Goal: Information Seeking & Learning: Find specific page/section

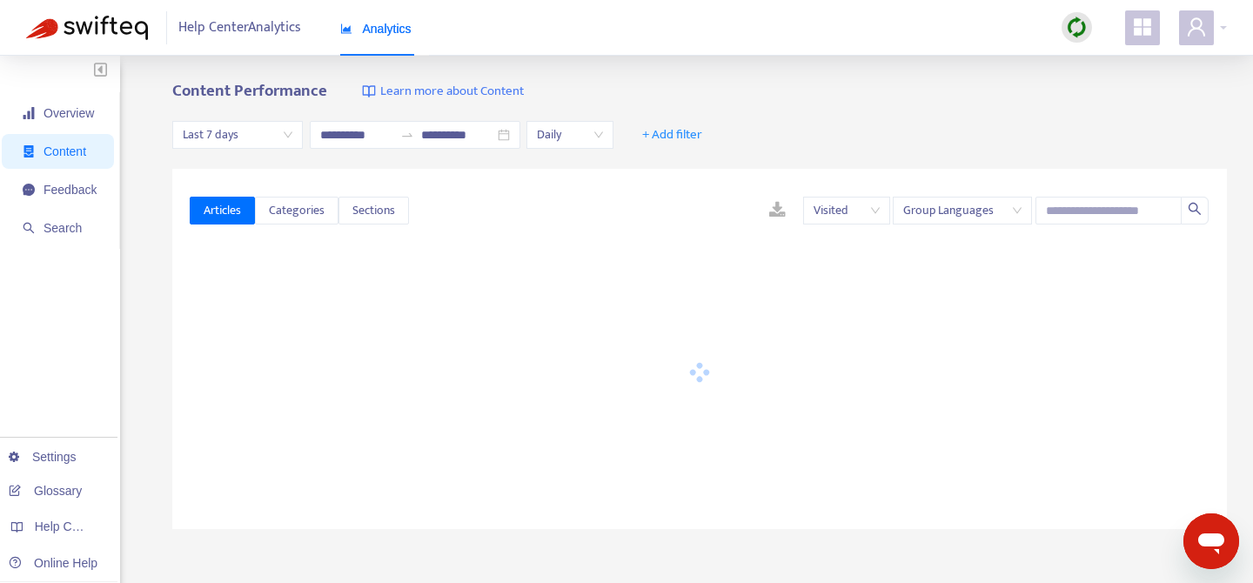
type input "**********"
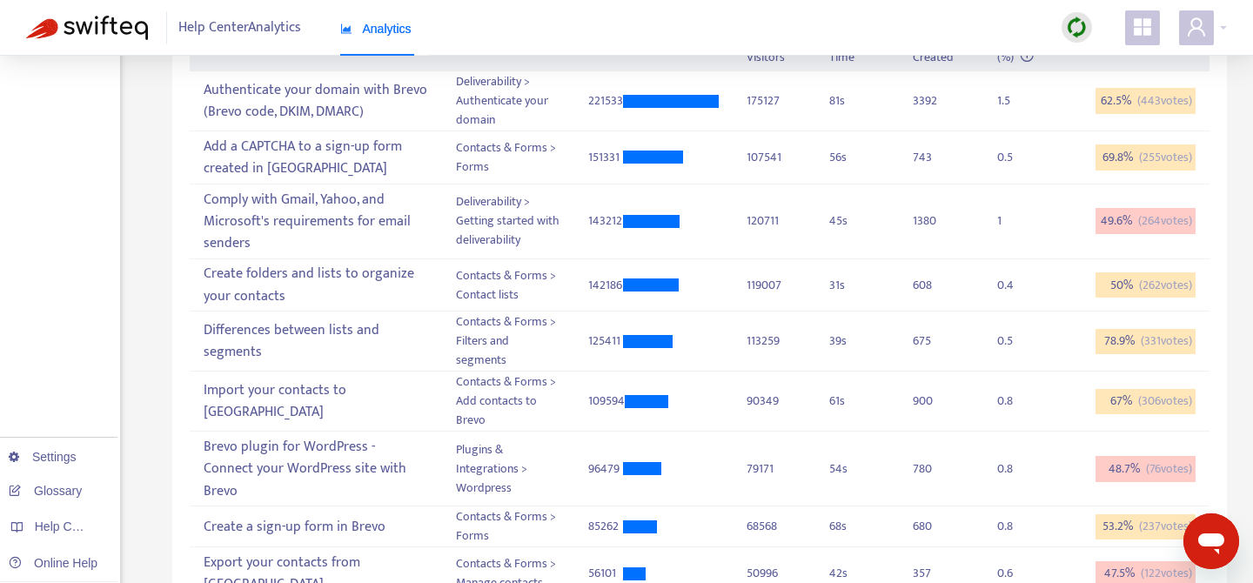
scroll to position [114, 0]
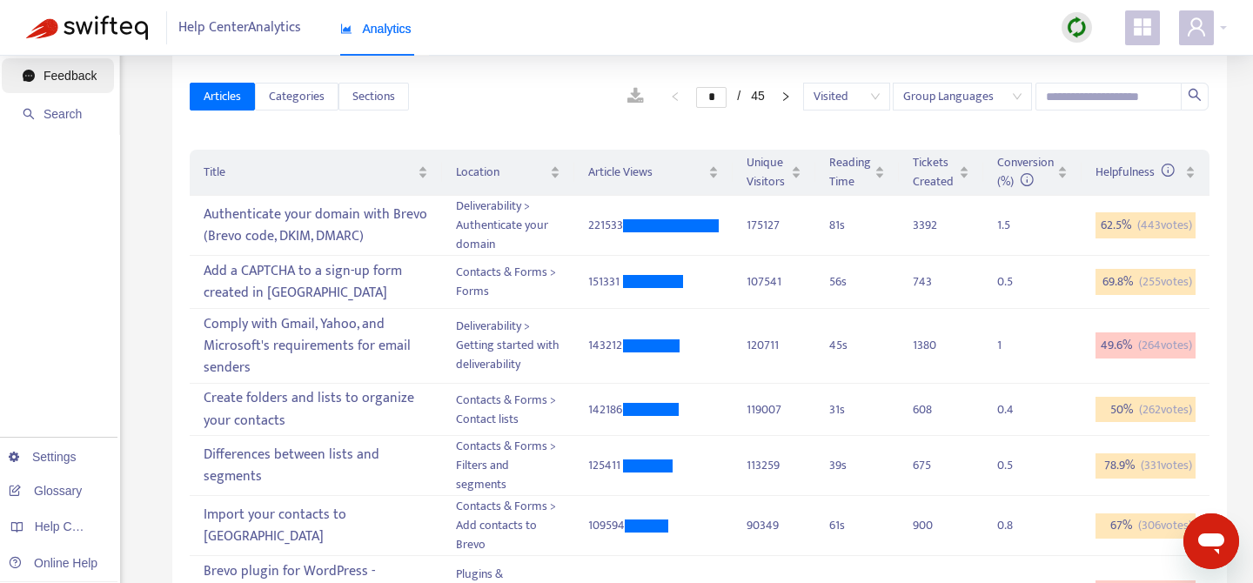
click at [86, 72] on span "Feedback" at bounding box center [69, 76] width 53 height 14
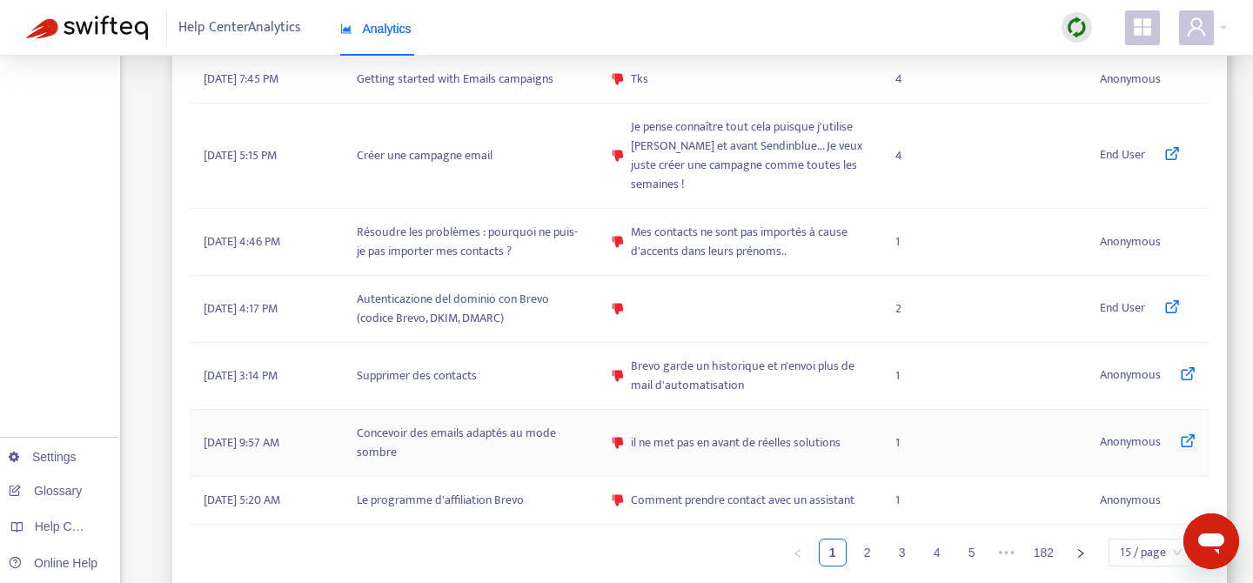
scroll to position [1376, 0]
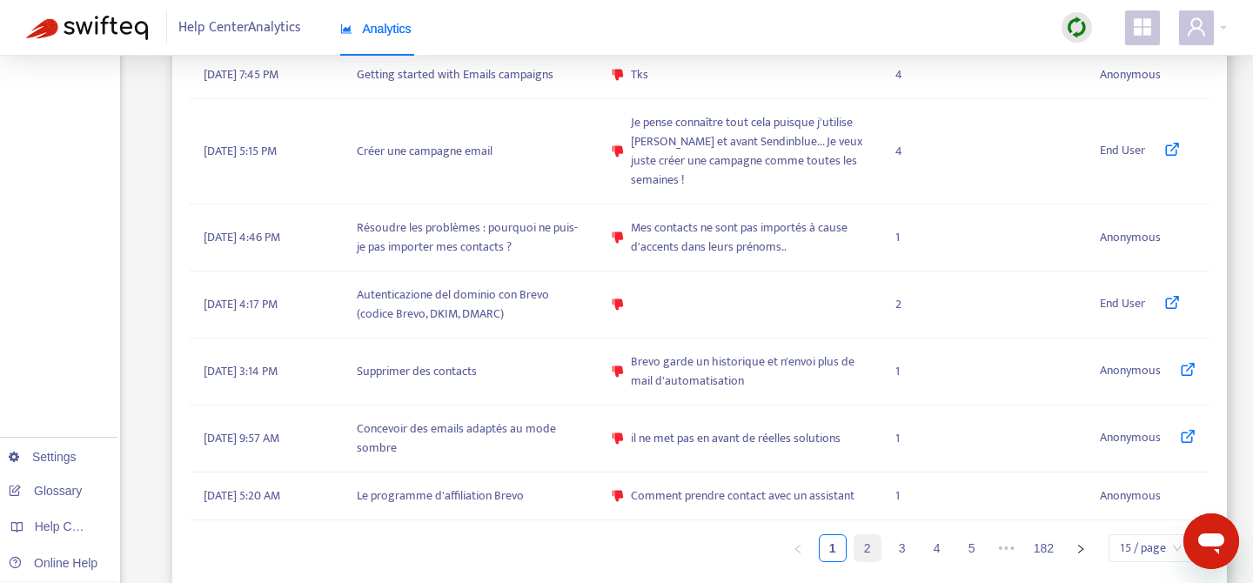
click at [863, 535] on link "2" at bounding box center [867, 548] width 26 height 26
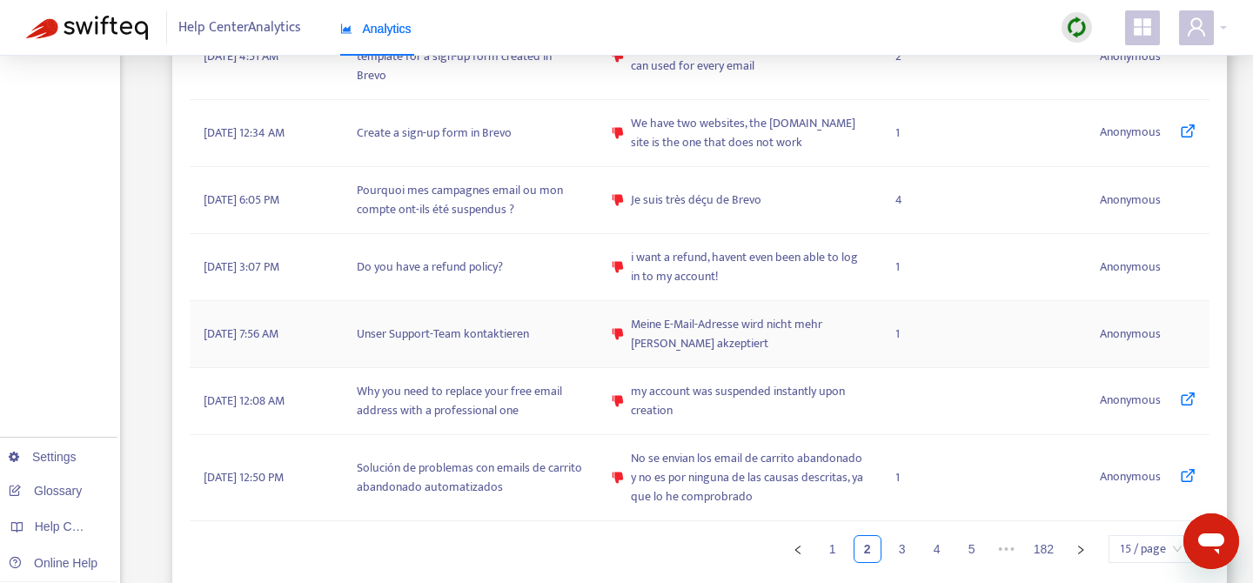
scroll to position [1414, 0]
click at [901, 535] on link "3" at bounding box center [902, 548] width 26 height 26
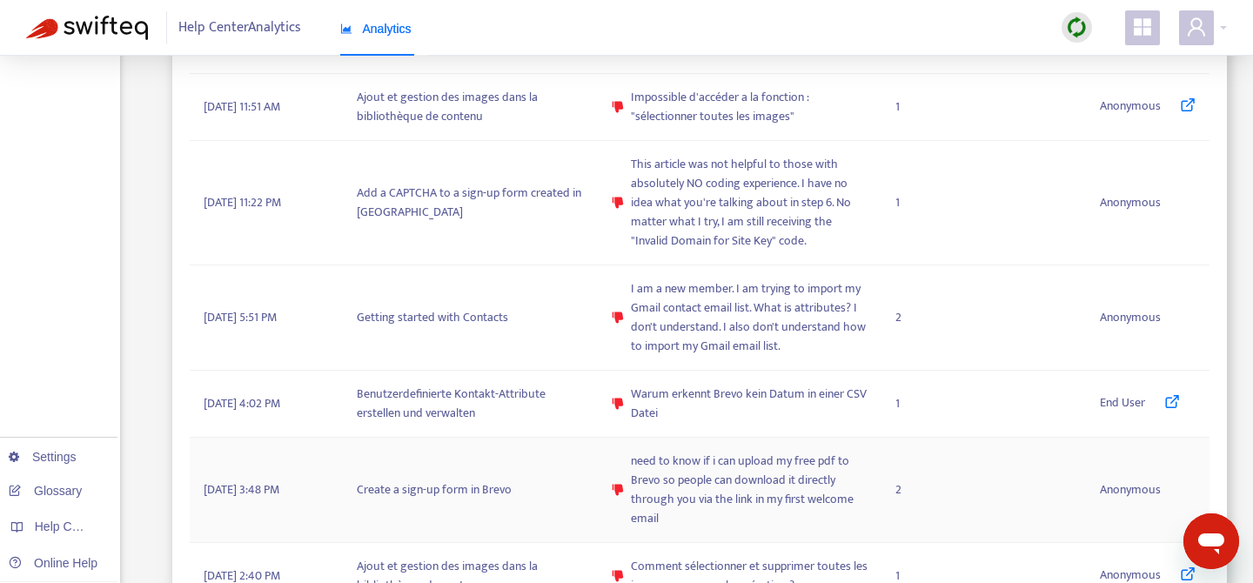
scroll to position [789, 0]
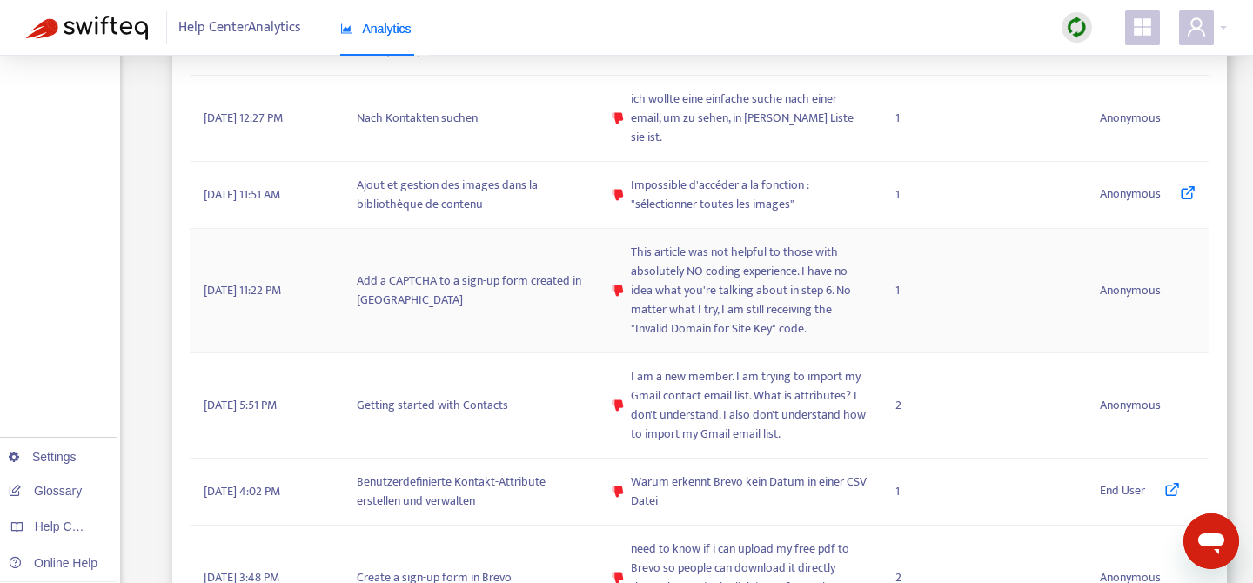
click at [548, 270] on td "Add a CAPTCHA to a sign-up form created in [GEOGRAPHIC_DATA]" at bounding box center [470, 291] width 255 height 124
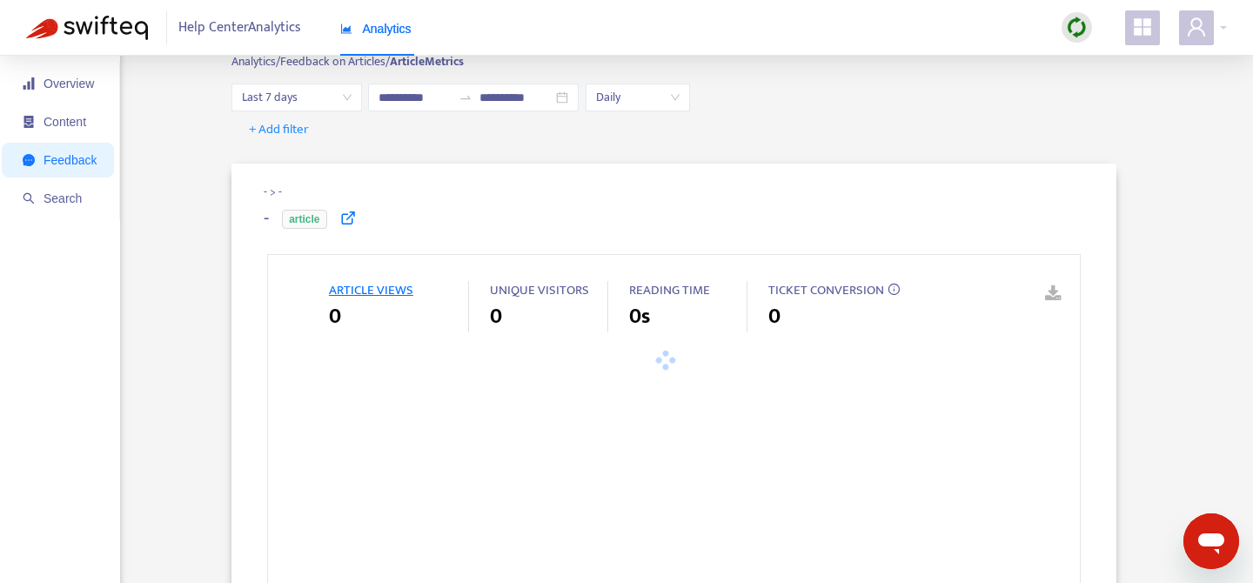
scroll to position [5, 0]
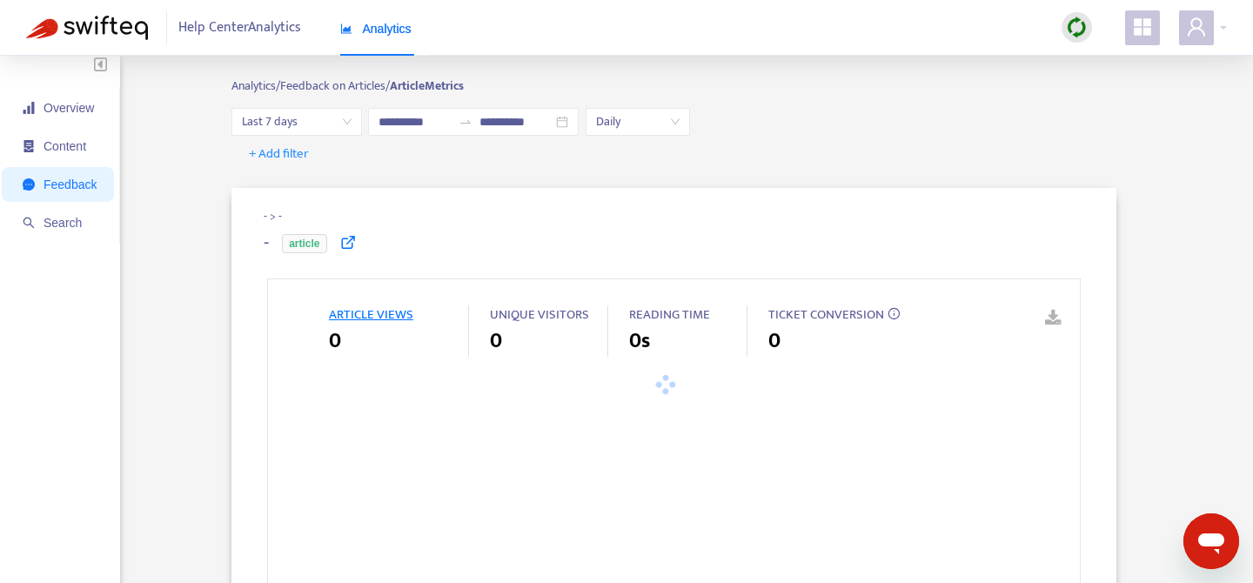
type input "**********"
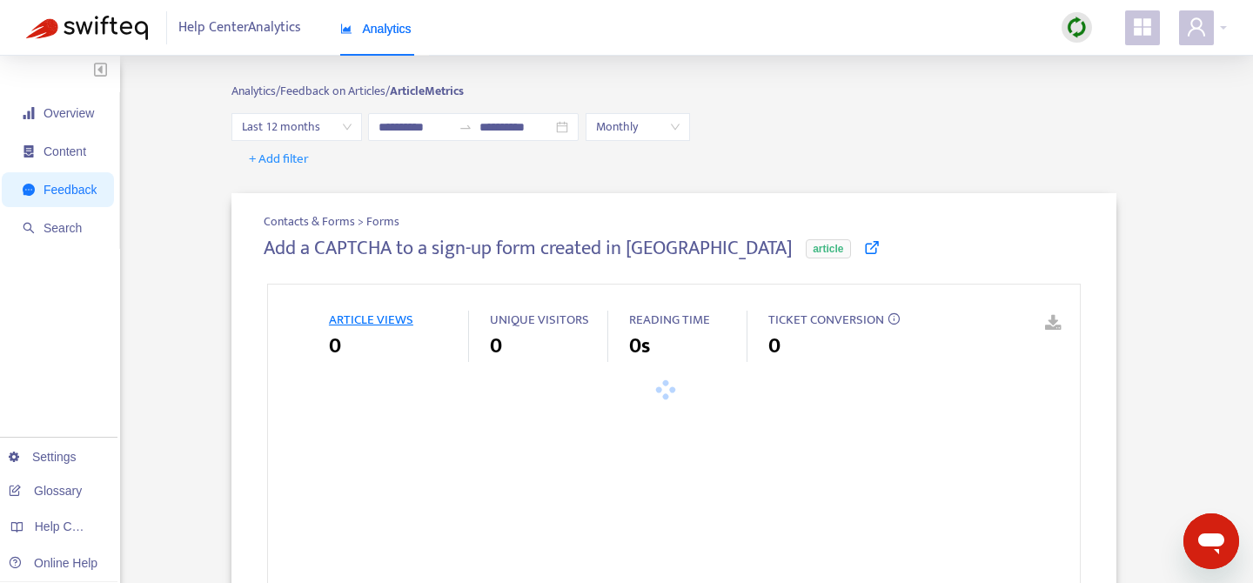
click at [745, 237] on div "Add a CAPTCHA to a sign-up form created in Brevo article" at bounding box center [673, 258] width 819 height 43
click at [864, 241] on icon at bounding box center [872, 247] width 16 height 16
